Goal: Book appointment/travel/reservation

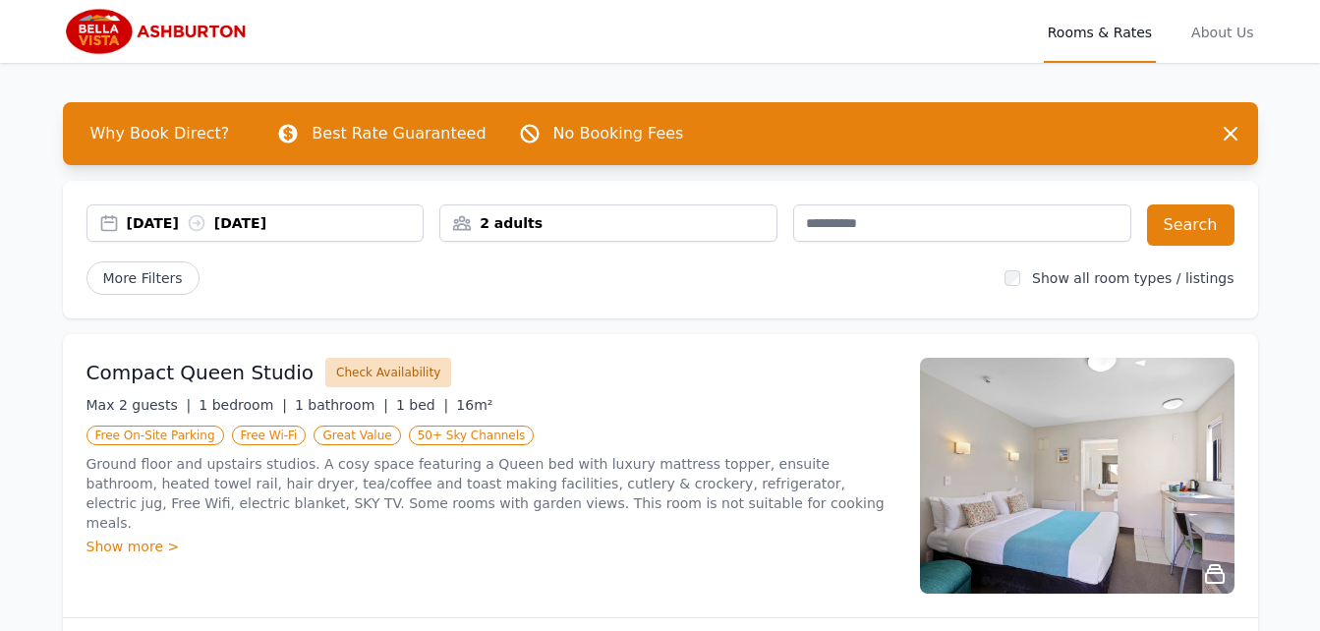
click at [364, 375] on button "Check Availability" at bounding box center [388, 372] width 126 height 29
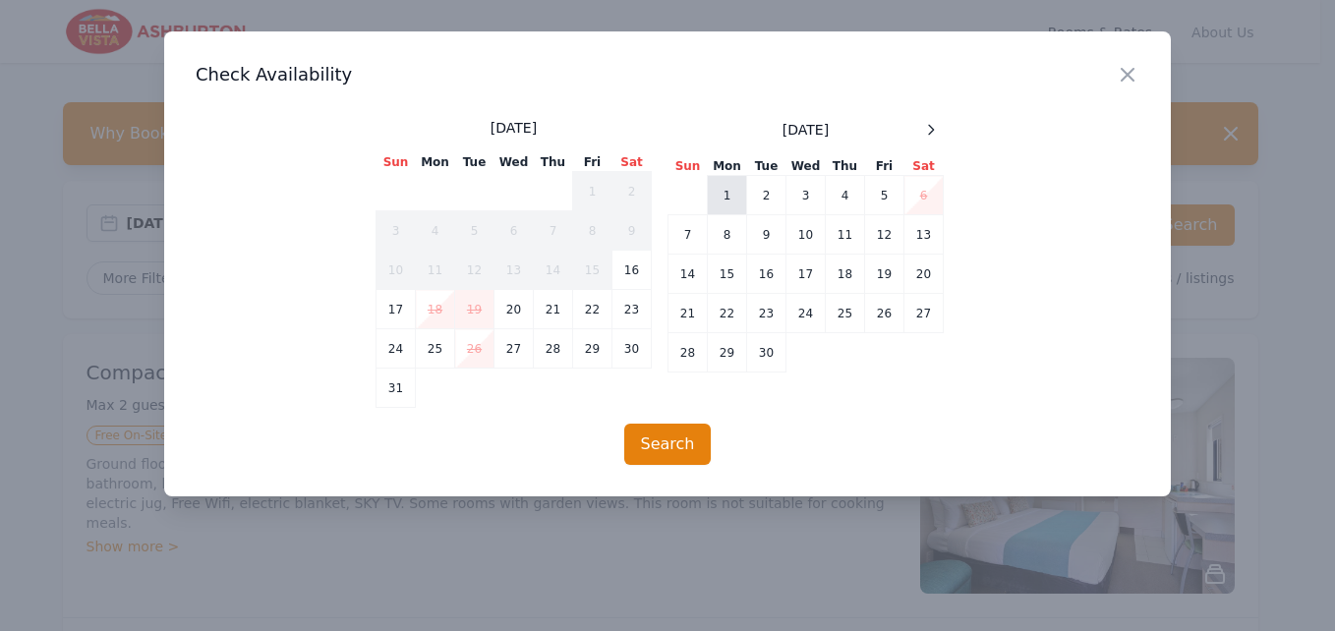
click at [742, 200] on td "1" at bounding box center [727, 195] width 39 height 39
click at [674, 436] on button "Search" at bounding box center [668, 444] width 88 height 41
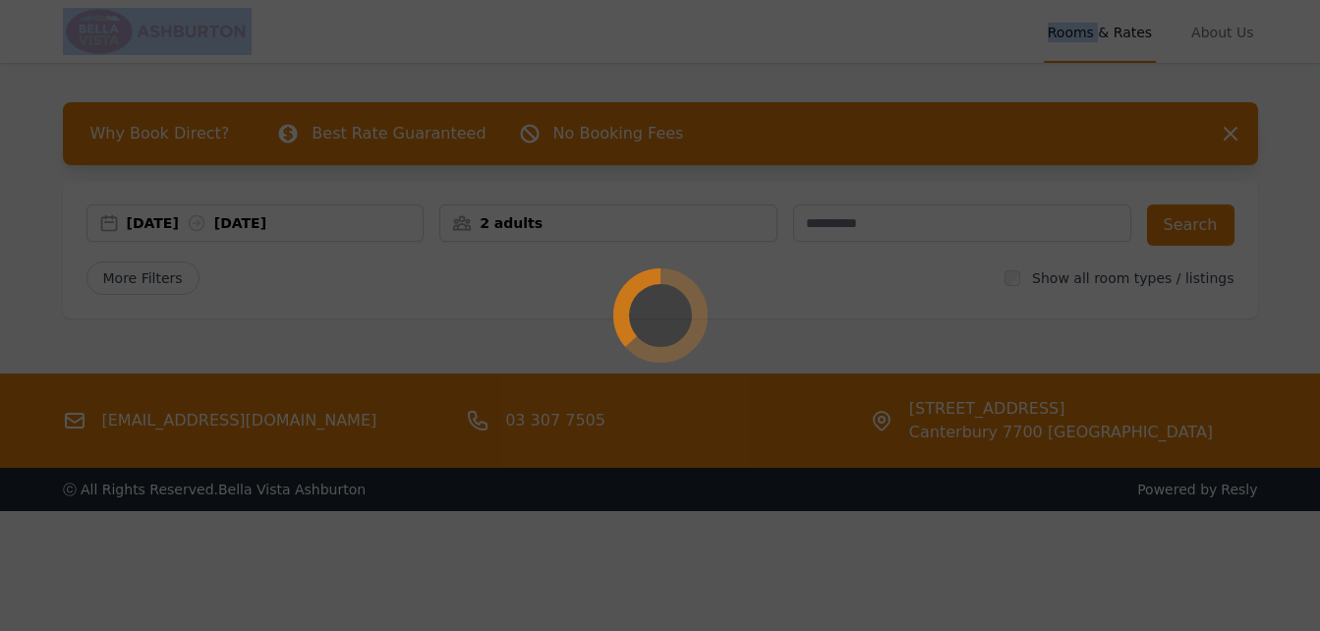
click at [674, 436] on div at bounding box center [660, 315] width 1320 height 631
drag, startPoint x: 674, startPoint y: 436, endPoint x: 646, endPoint y: 573, distance: 140.6
click at [646, 573] on div at bounding box center [660, 315] width 1320 height 631
